Goal: Task Accomplishment & Management: Manage account settings

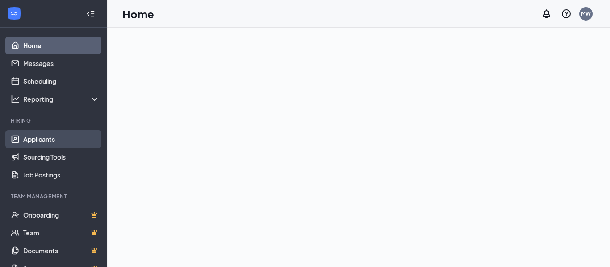
click at [49, 136] on link "Applicants" at bounding box center [61, 139] width 76 height 18
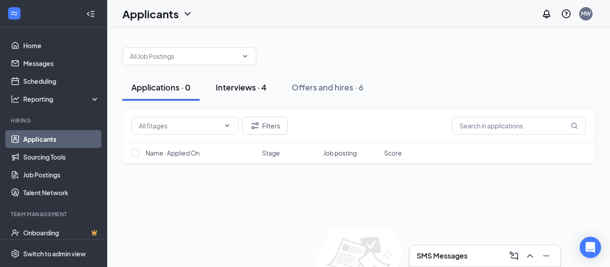
click at [252, 87] on div "Interviews · 4" at bounding box center [241, 87] width 51 height 11
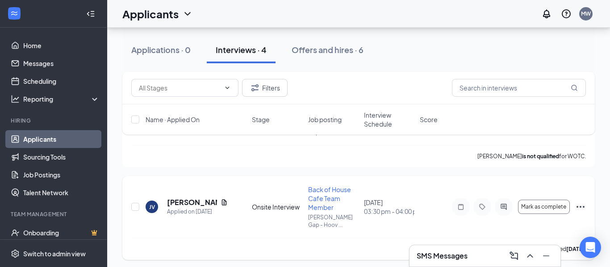
scroll to position [283, 0]
click at [172, 204] on h5 "[PERSON_NAME]" at bounding box center [192, 204] width 50 height 10
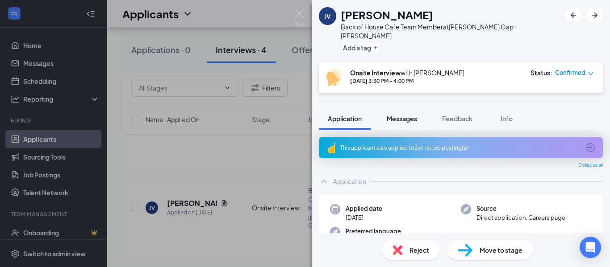
click at [404, 120] on button "Messages" at bounding box center [402, 119] width 48 height 22
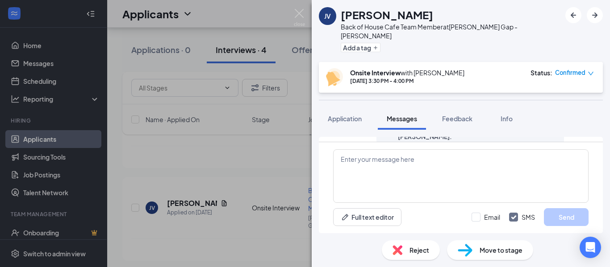
scroll to position [528, 0]
click at [419, 249] on span "Reject" at bounding box center [419, 251] width 20 height 10
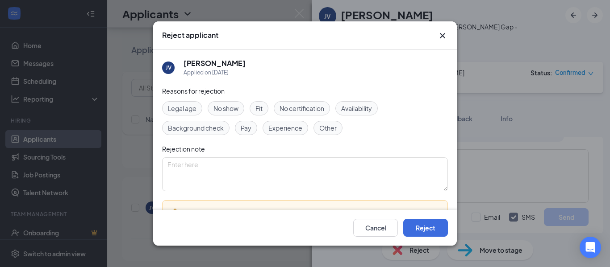
click at [446, 34] on icon "Cross" at bounding box center [442, 35] width 11 height 11
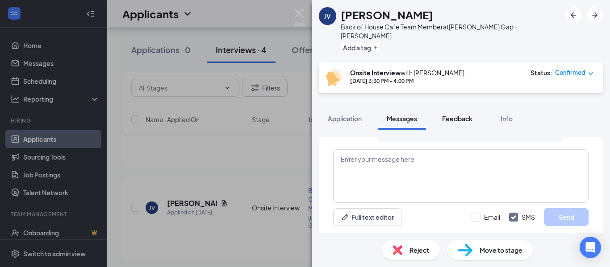
click at [464, 115] on span "Feedback" at bounding box center [457, 119] width 30 height 8
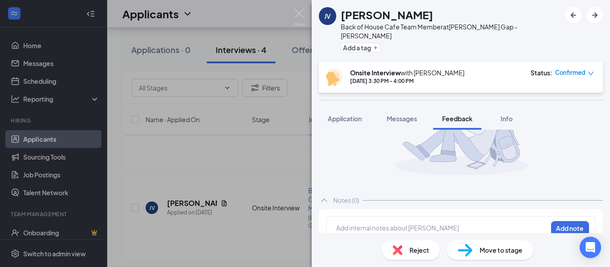
scroll to position [73, 0]
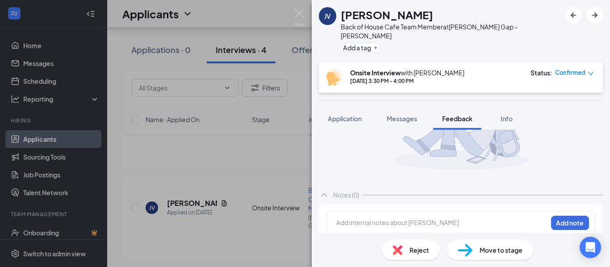
click at [431, 218] on div at bounding box center [442, 222] width 210 height 9
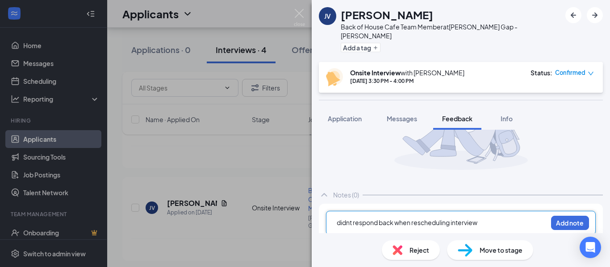
click at [409, 246] on span "Reject" at bounding box center [419, 251] width 20 height 10
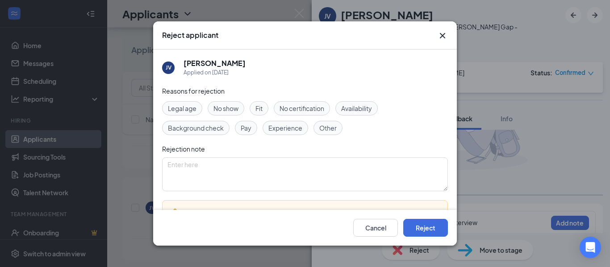
click at [331, 127] on span "Other" at bounding box center [327, 128] width 17 height 10
click at [430, 235] on button "Reject" at bounding box center [425, 228] width 45 height 18
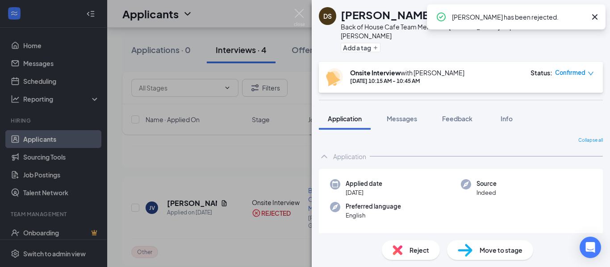
click at [597, 18] on icon "Cross" at bounding box center [594, 17] width 11 height 11
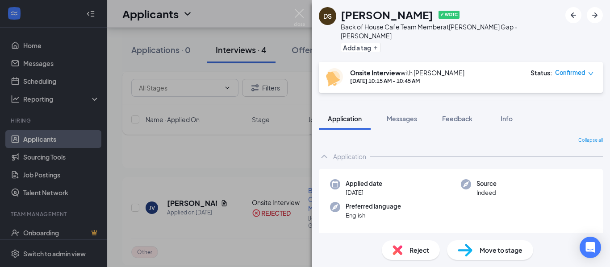
click at [294, 8] on div "DS [PERSON_NAME] ✔ WOTC Back of House Cafe Team Member at [PERSON_NAME][GEOGRAP…" at bounding box center [305, 133] width 610 height 267
